Goal: Transaction & Acquisition: Purchase product/service

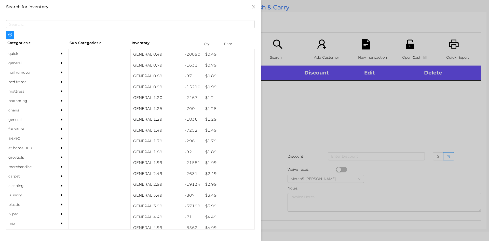
click at [61, 63] on icon "icon: caret-right" at bounding box center [62, 63] width 2 height 3
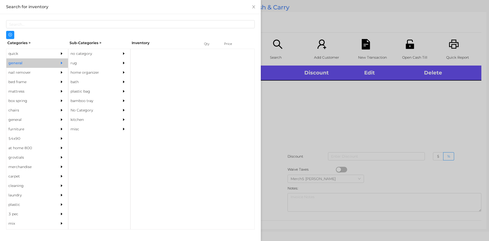
click at [90, 55] on div "no category" at bounding box center [92, 53] width 46 height 9
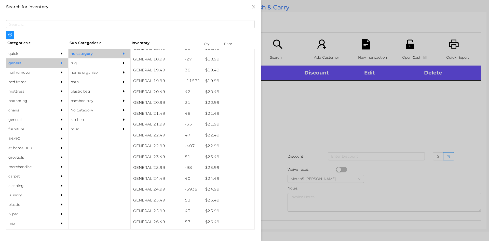
scroll to position [532, 0]
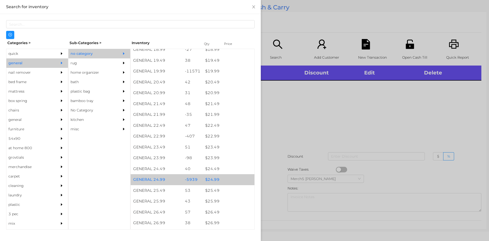
click at [230, 179] on div "$ 24.99" at bounding box center [229, 179] width 52 height 11
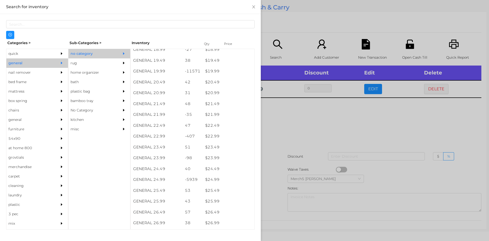
click at [339, 133] on div at bounding box center [244, 120] width 489 height 241
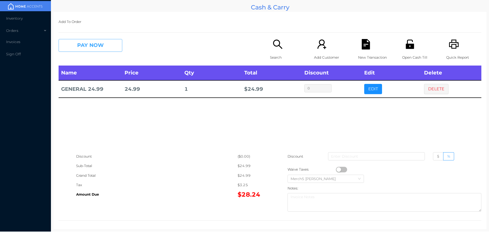
click at [113, 47] on button "PAY NOW" at bounding box center [91, 45] width 64 height 13
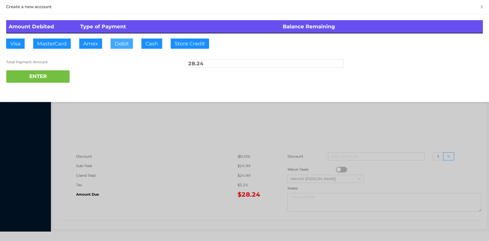
click at [120, 46] on button "Debit" at bounding box center [122, 43] width 22 height 10
click at [55, 83] on button "ENTER" at bounding box center [38, 76] width 64 height 13
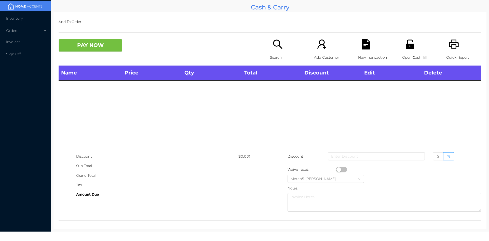
click at [270, 40] on div "Search" at bounding box center [287, 52] width 35 height 26
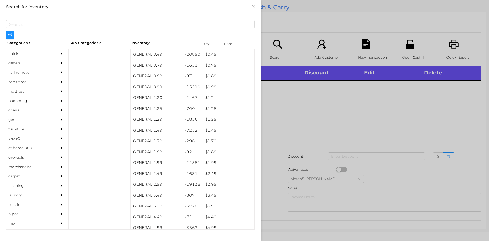
click at [60, 62] on icon "icon: caret-right" at bounding box center [62, 63] width 4 height 4
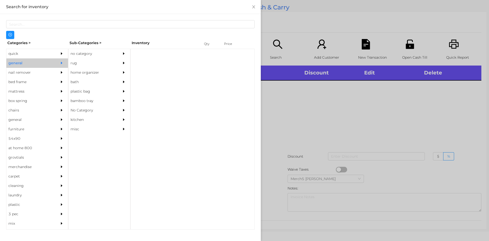
click at [124, 53] on icon "icon: caret-right" at bounding box center [124, 53] width 2 height 3
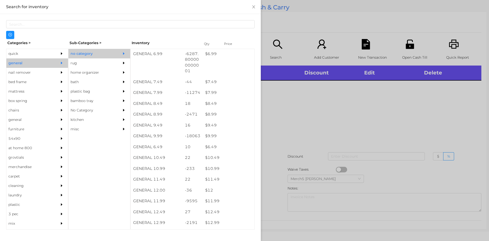
scroll to position [280, 0]
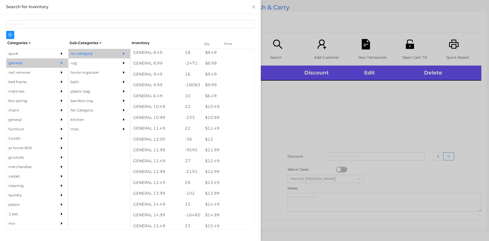
click at [311, 111] on div at bounding box center [244, 120] width 489 height 241
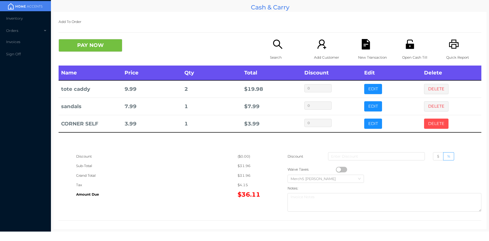
click at [433, 124] on button "DELETE" at bounding box center [436, 123] width 24 height 10
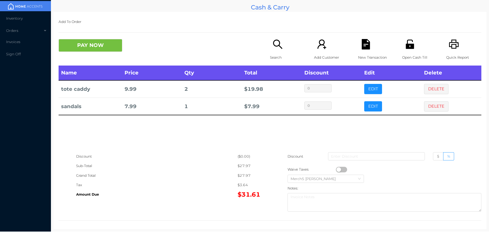
click at [279, 47] on icon "icon: search" at bounding box center [277, 43] width 9 height 9
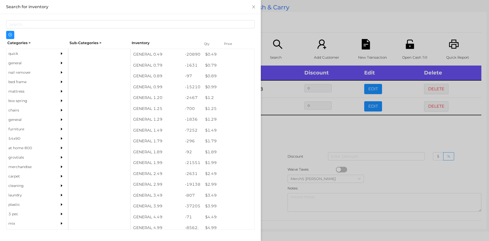
click at [58, 66] on div at bounding box center [63, 62] width 10 height 9
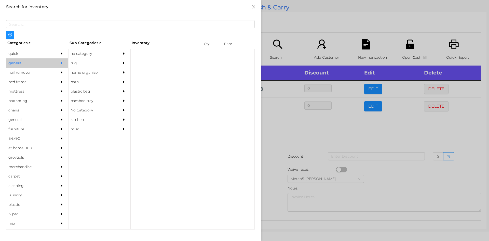
click at [102, 52] on div "no category" at bounding box center [92, 53] width 46 height 9
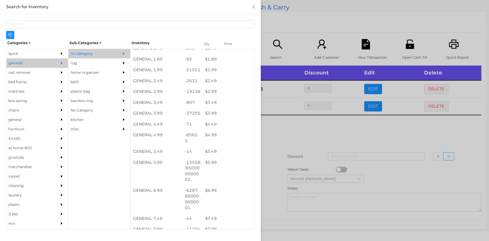
scroll to position [93, 0]
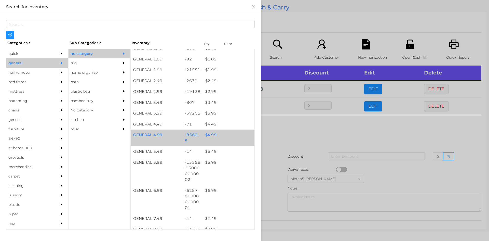
click at [226, 140] on div "$ 4.99" at bounding box center [229, 134] width 52 height 11
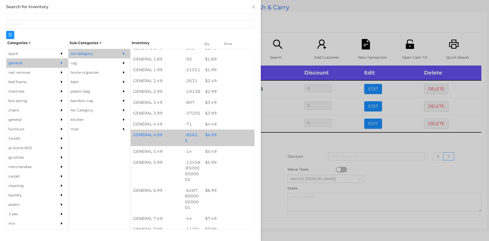
click at [231, 137] on div "$ 4.99" at bounding box center [229, 134] width 52 height 11
click at [233, 137] on div "$ 4.99" at bounding box center [229, 134] width 52 height 11
click at [235, 137] on div "$ 4.99" at bounding box center [229, 134] width 52 height 11
click at [288, 145] on div at bounding box center [244, 120] width 489 height 241
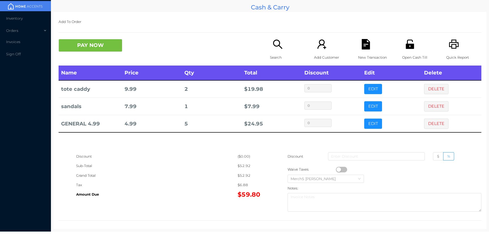
click at [276, 50] on div "Search" at bounding box center [287, 52] width 35 height 26
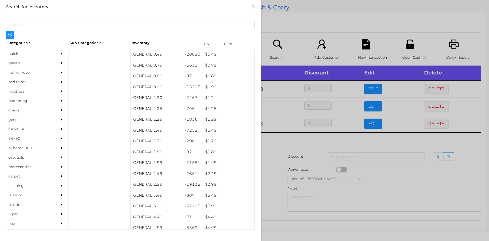
click at [294, 141] on div at bounding box center [244, 120] width 489 height 241
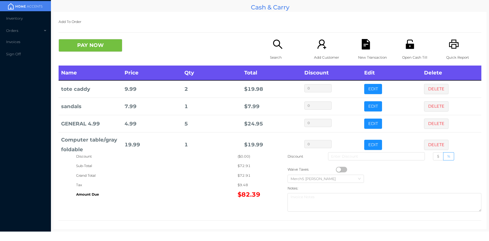
scroll to position [10, 0]
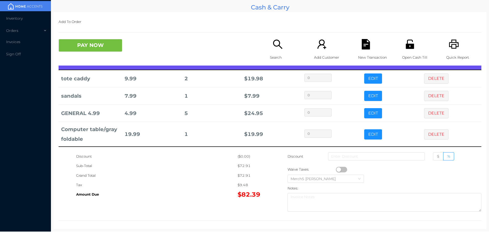
click at [280, 43] on icon "icon: search" at bounding box center [277, 44] width 10 height 10
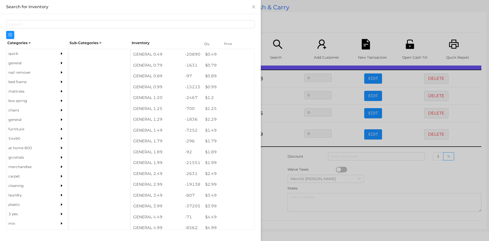
click at [58, 63] on div at bounding box center [63, 62] width 10 height 9
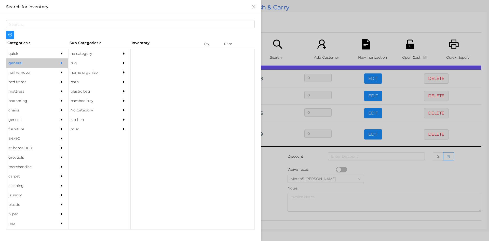
click at [114, 53] on div "no category" at bounding box center [92, 53] width 46 height 9
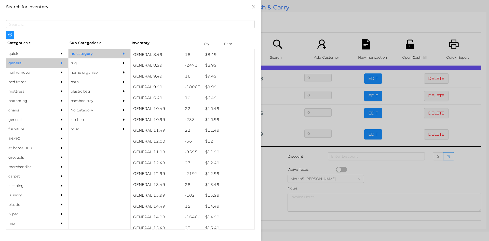
scroll to position [279, 0]
click at [232, 174] on div "$ 12.99" at bounding box center [229, 173] width 52 height 11
click at [270, 182] on div at bounding box center [244, 120] width 489 height 241
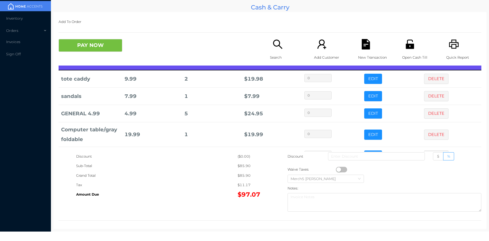
scroll to position [0, 0]
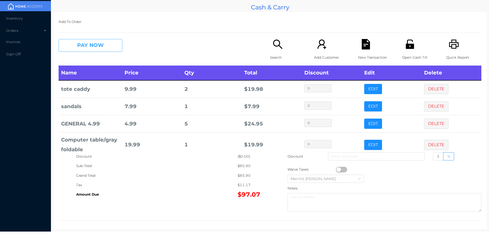
click at [109, 42] on button "PAY NOW" at bounding box center [91, 45] width 64 height 13
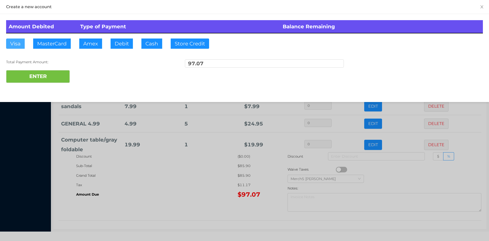
click at [20, 46] on button "Visa" at bounding box center [15, 43] width 19 height 10
click at [53, 72] on button "ENTER" at bounding box center [38, 76] width 64 height 13
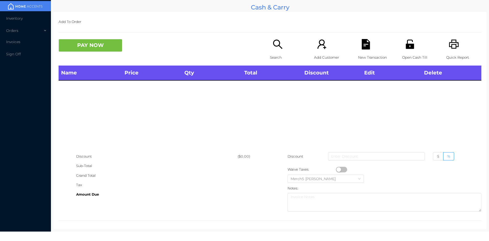
click at [279, 47] on icon "icon: search" at bounding box center [277, 44] width 10 height 10
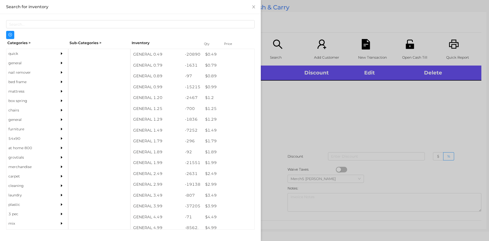
drag, startPoint x: 56, startPoint y: 59, endPoint x: 63, endPoint y: 61, distance: 8.0
click at [58, 59] on div at bounding box center [63, 62] width 10 height 9
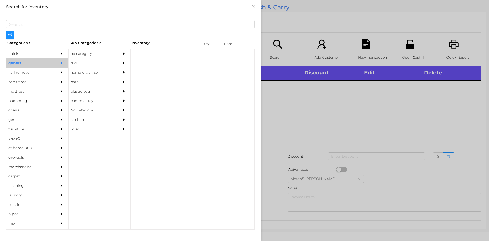
click at [118, 56] on div "no category" at bounding box center [100, 53] width 62 height 9
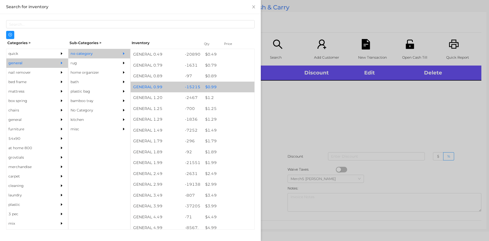
click at [177, 81] on div "GENERAL 0.49 -20890 $ 0.49 GENERAL 0.79 -1631 $ 0.79 GENERAL 0.89 -97 $ 0.89 GE…" at bounding box center [192, 139] width 124 height 181
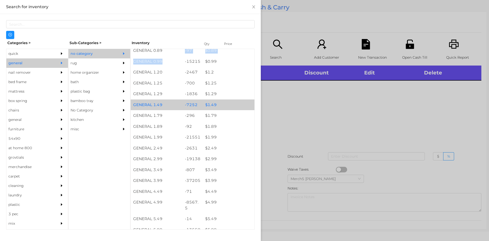
scroll to position [102, 0]
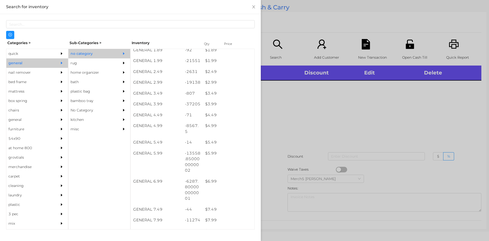
click at [320, 97] on div at bounding box center [244, 120] width 489 height 241
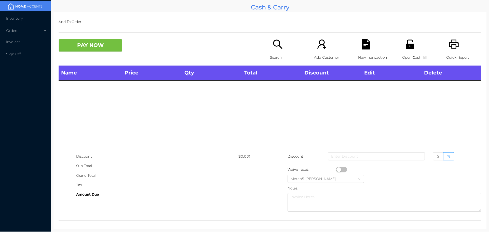
click at [276, 48] on icon "icon: search" at bounding box center [277, 44] width 10 height 10
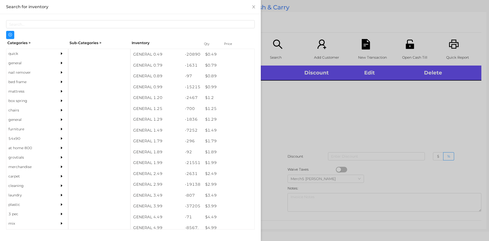
click at [58, 64] on div at bounding box center [63, 62] width 10 height 9
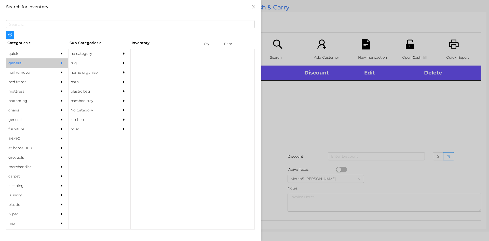
click at [98, 51] on div "no category" at bounding box center [92, 53] width 46 height 9
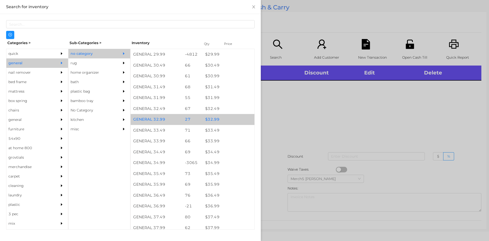
scroll to position [791, 0]
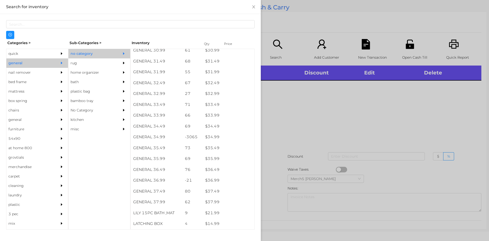
click at [44, 55] on div "quick" at bounding box center [29, 53] width 46 height 9
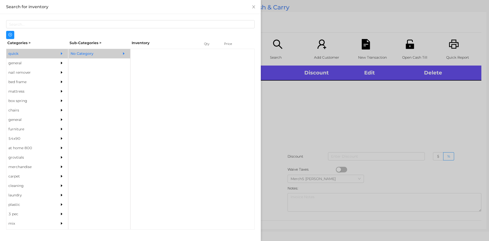
click at [102, 54] on div "No Category" at bounding box center [92, 53] width 46 height 9
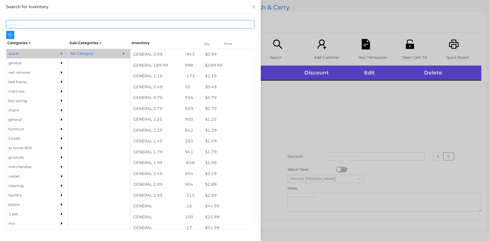
click at [146, 27] on input "text" at bounding box center [130, 24] width 249 height 8
type input "computer grey"
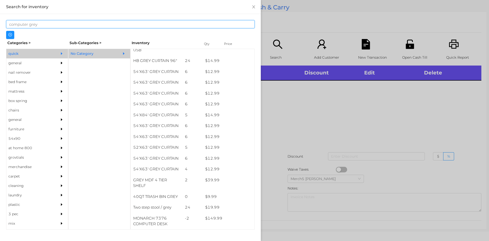
scroll to position [162, 0]
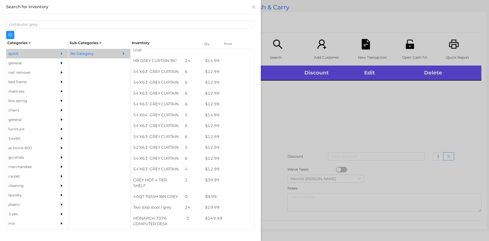
click at [320, 112] on div at bounding box center [244, 120] width 489 height 241
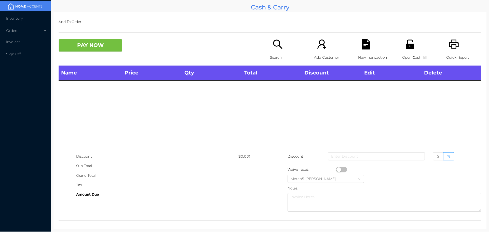
click at [280, 44] on icon "icon: search" at bounding box center [277, 44] width 10 height 10
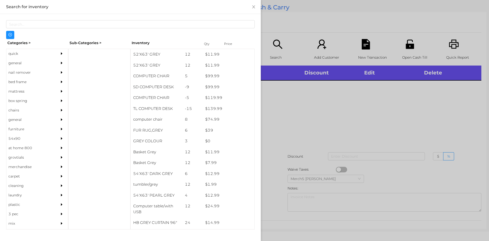
click at [357, 87] on div at bounding box center [244, 120] width 489 height 241
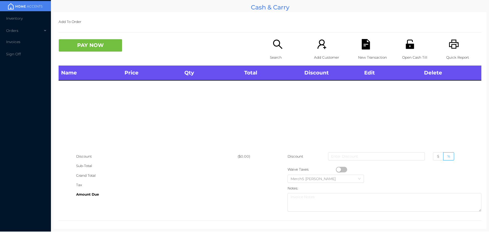
click at [452, 45] on icon "icon: printer" at bounding box center [454, 44] width 10 height 10
click at [286, 52] on div "Search" at bounding box center [287, 52] width 35 height 26
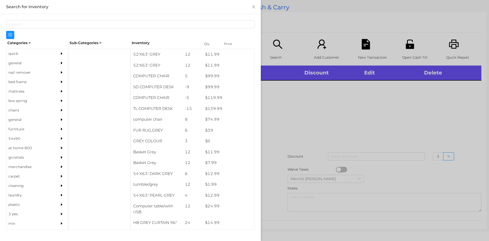
click at [337, 99] on div at bounding box center [244, 120] width 489 height 241
